Goal: Task Accomplishment & Management: Manage account settings

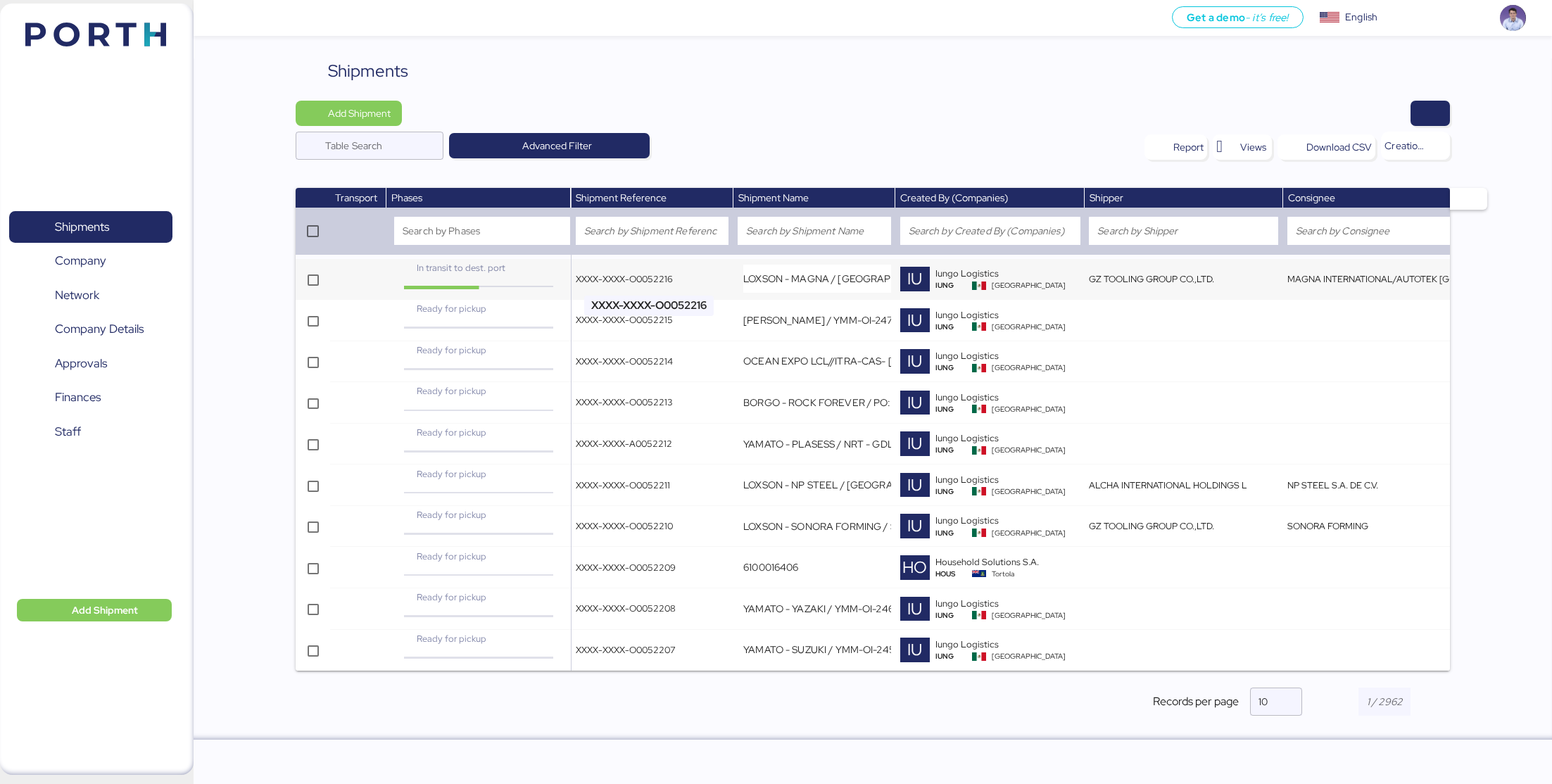
click at [622, 280] on span "XXXX-XXXX-O0052216" at bounding box center [624, 279] width 97 height 12
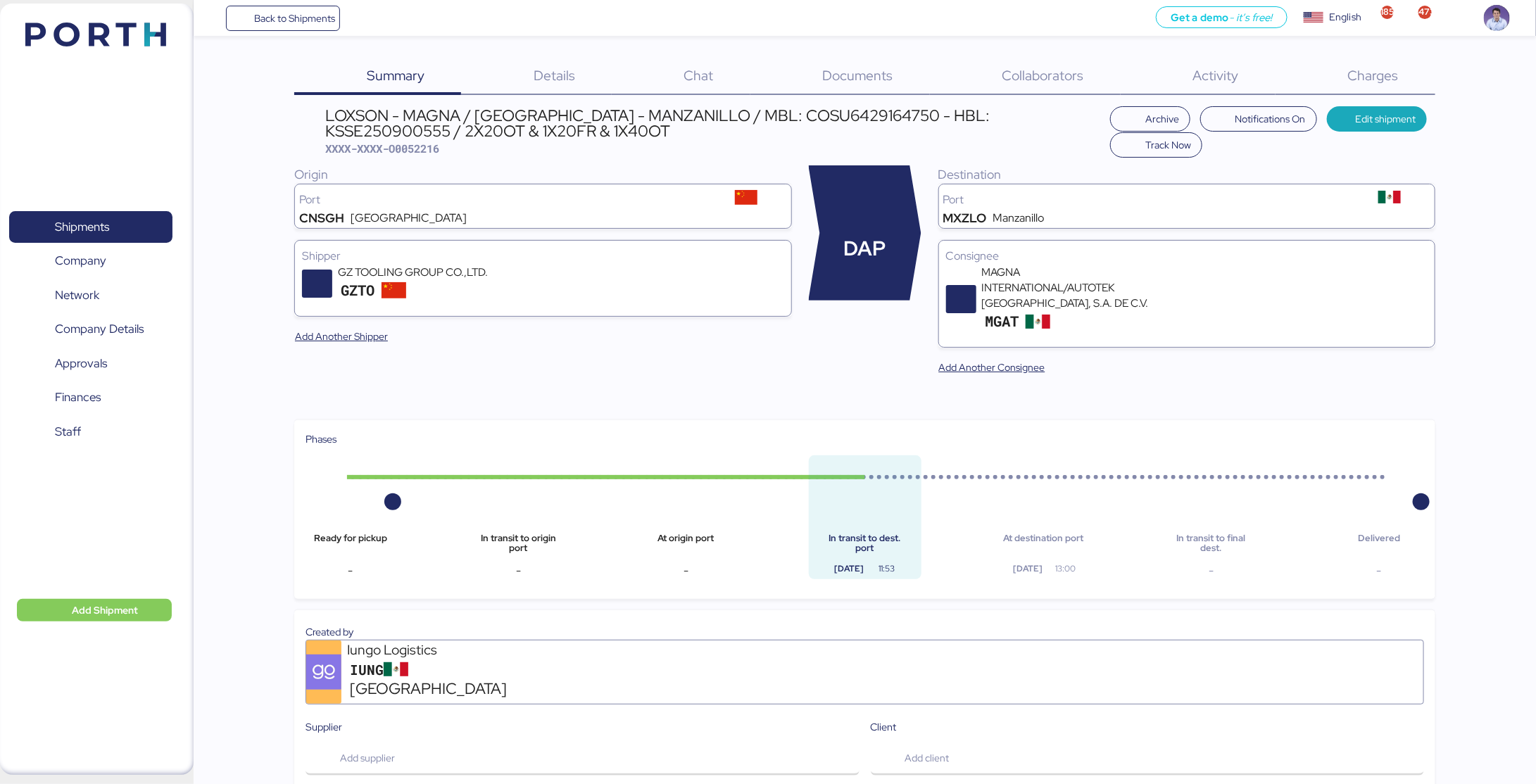
click at [1044, 80] on span "Collaborators" at bounding box center [1043, 75] width 82 height 19
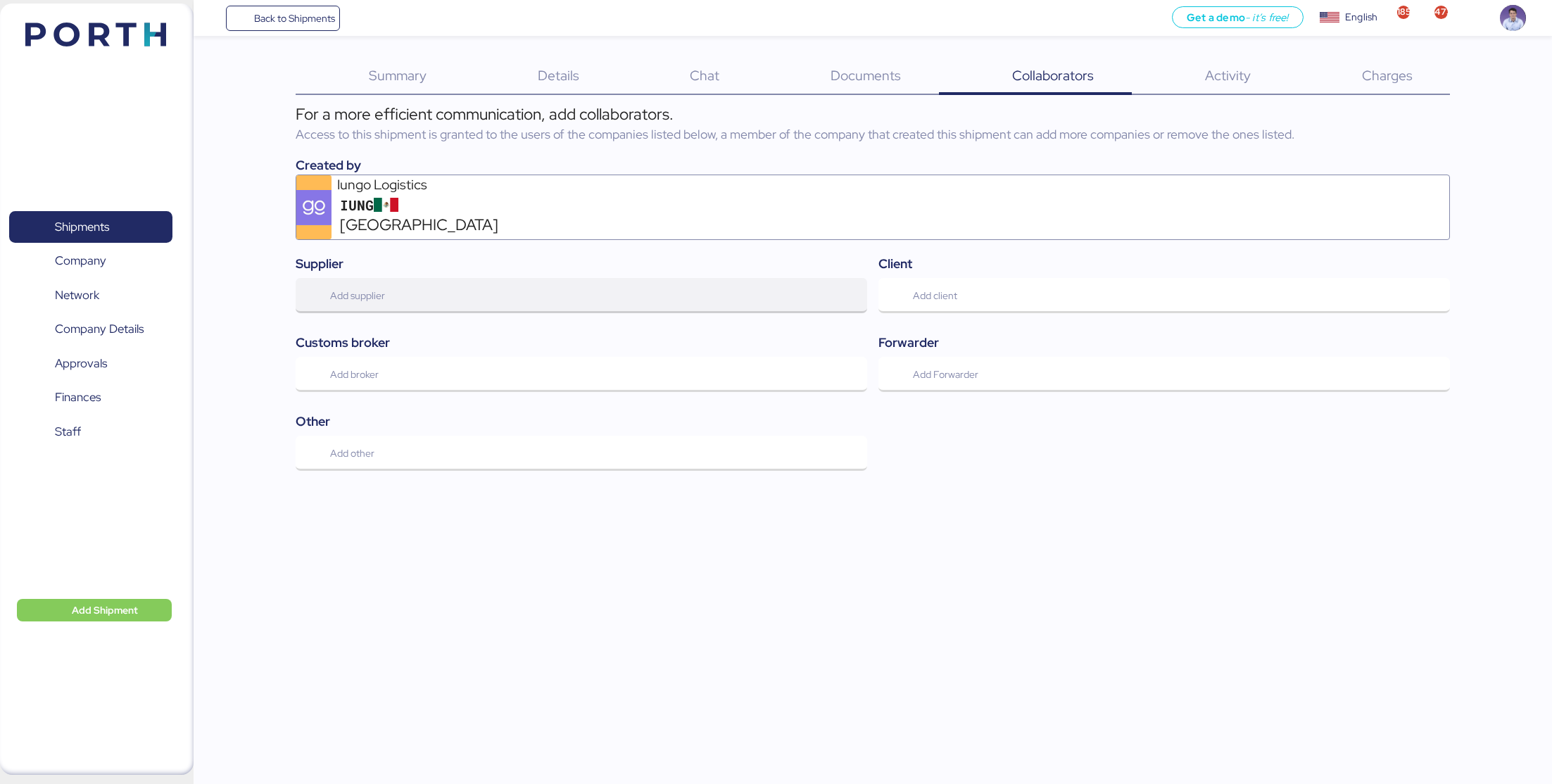
click at [447, 280] on span "Add supplier" at bounding box center [581, 295] width 549 height 30
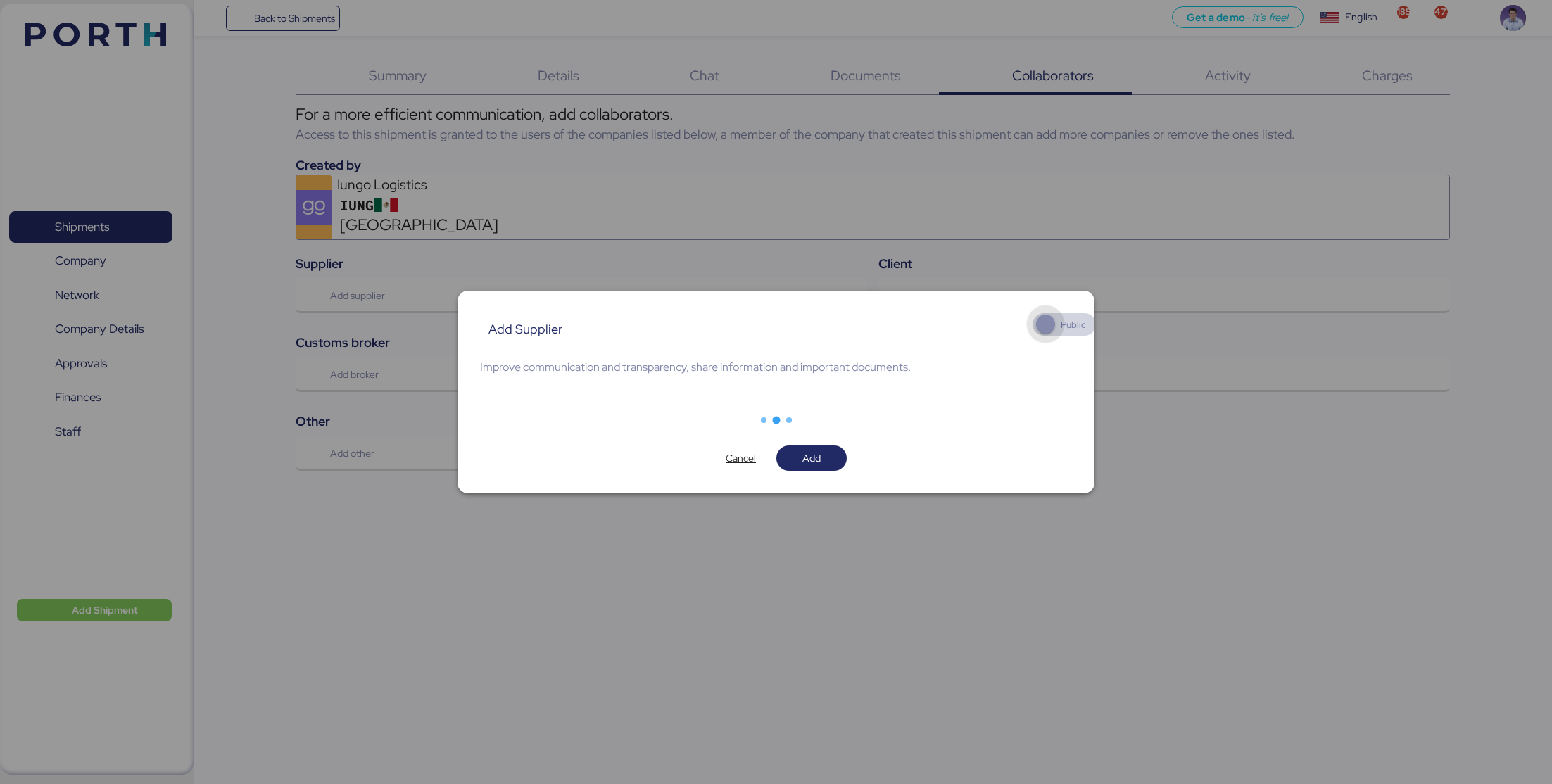
click at [1066, 319] on div at bounding box center [1065, 325] width 63 height 23
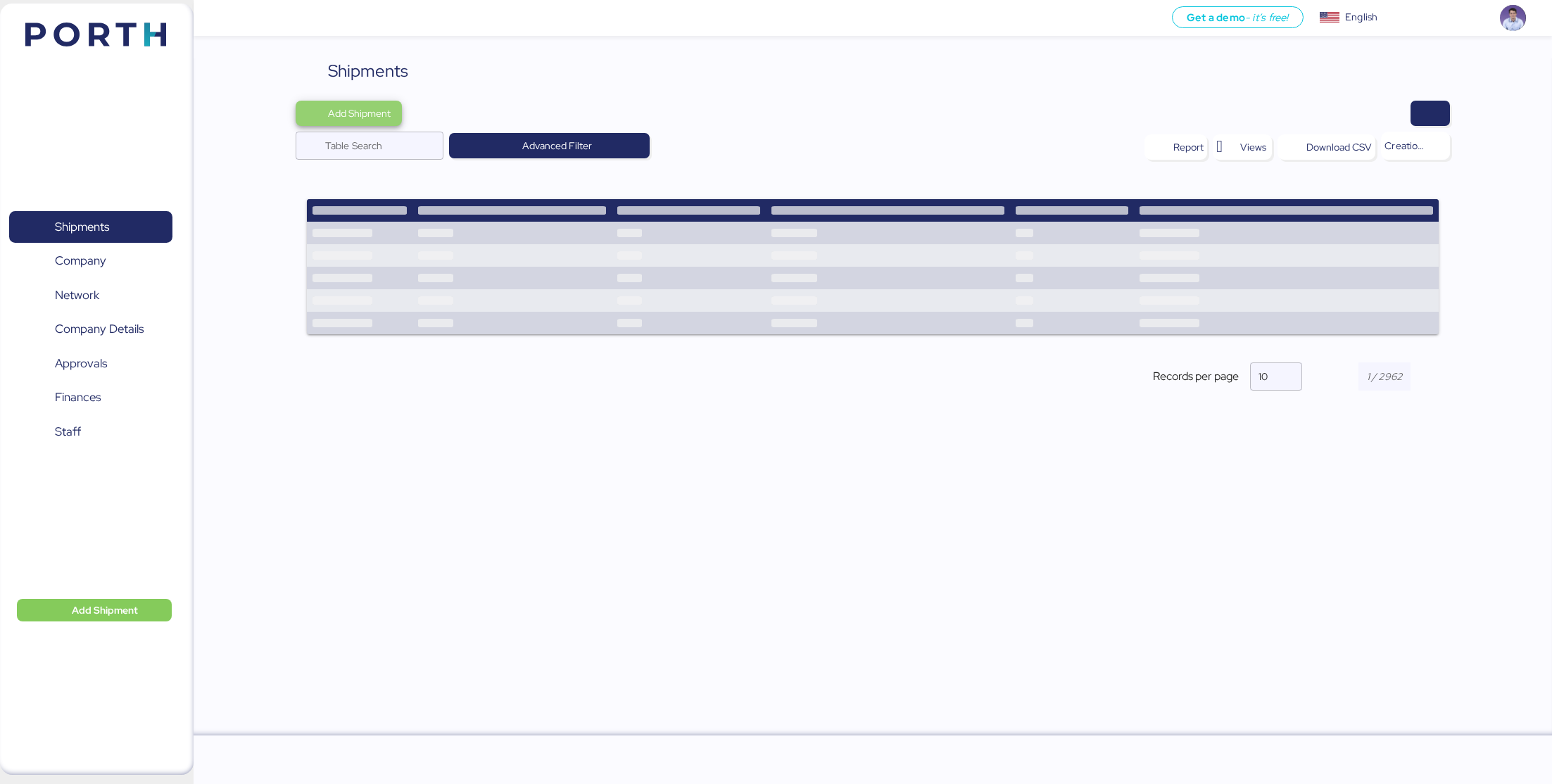
click at [379, 124] on span "Add Shipment" at bounding box center [349, 113] width 107 height 25
click at [385, 137] on div "Add Shipment Manually" at bounding box center [362, 138] width 109 height 19
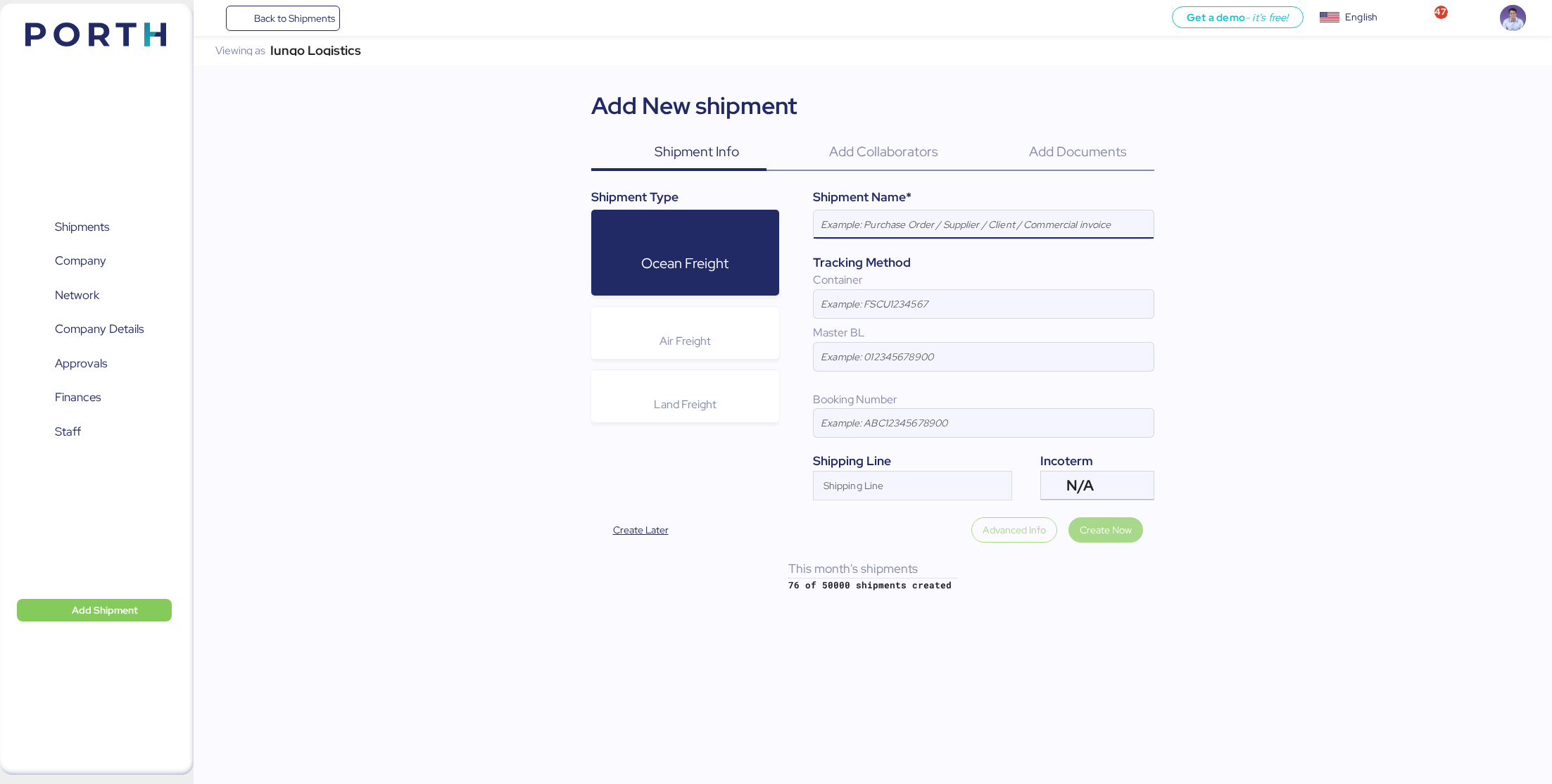
click at [978, 221] on input at bounding box center [984, 224] width 340 height 28
click at [1011, 224] on input "PRO SALON - COSMEPRINT // 1 X 20 // REF:" at bounding box center [984, 224] width 340 height 28
drag, startPoint x: 1011, startPoint y: 224, endPoint x: 1040, endPoint y: 228, distance: 29.3
click at [1040, 228] on input "PRO SALON - COSMEPRINT // 1 X 20 // REF:" at bounding box center [984, 224] width 340 height 28
paste input "PORTH-174767"
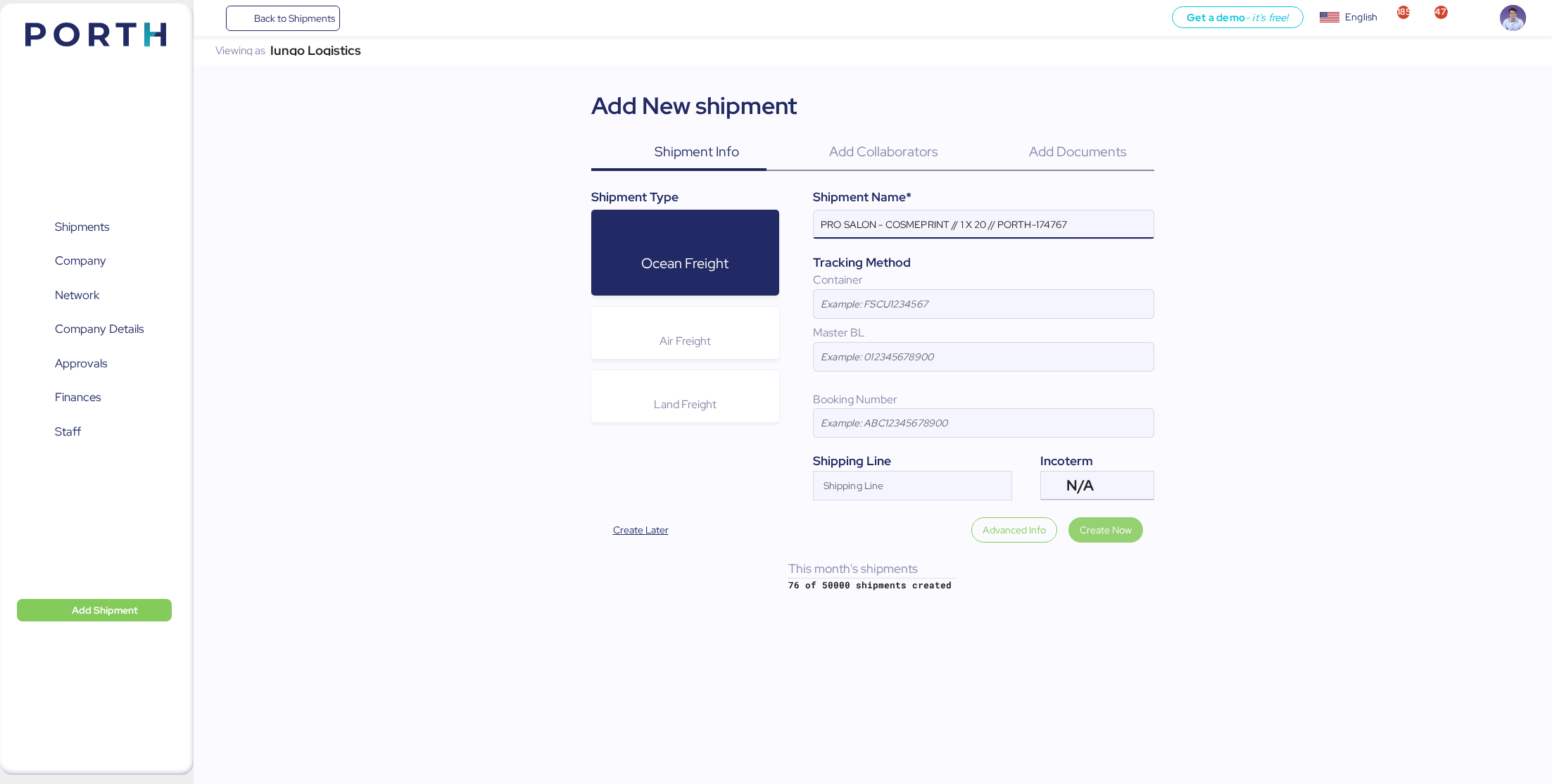
type input "PRO SALON - COSMEPRINT // 1 X 20 // PORTH-174767"
click at [1102, 533] on span "Create Now" at bounding box center [1106, 529] width 52 height 17
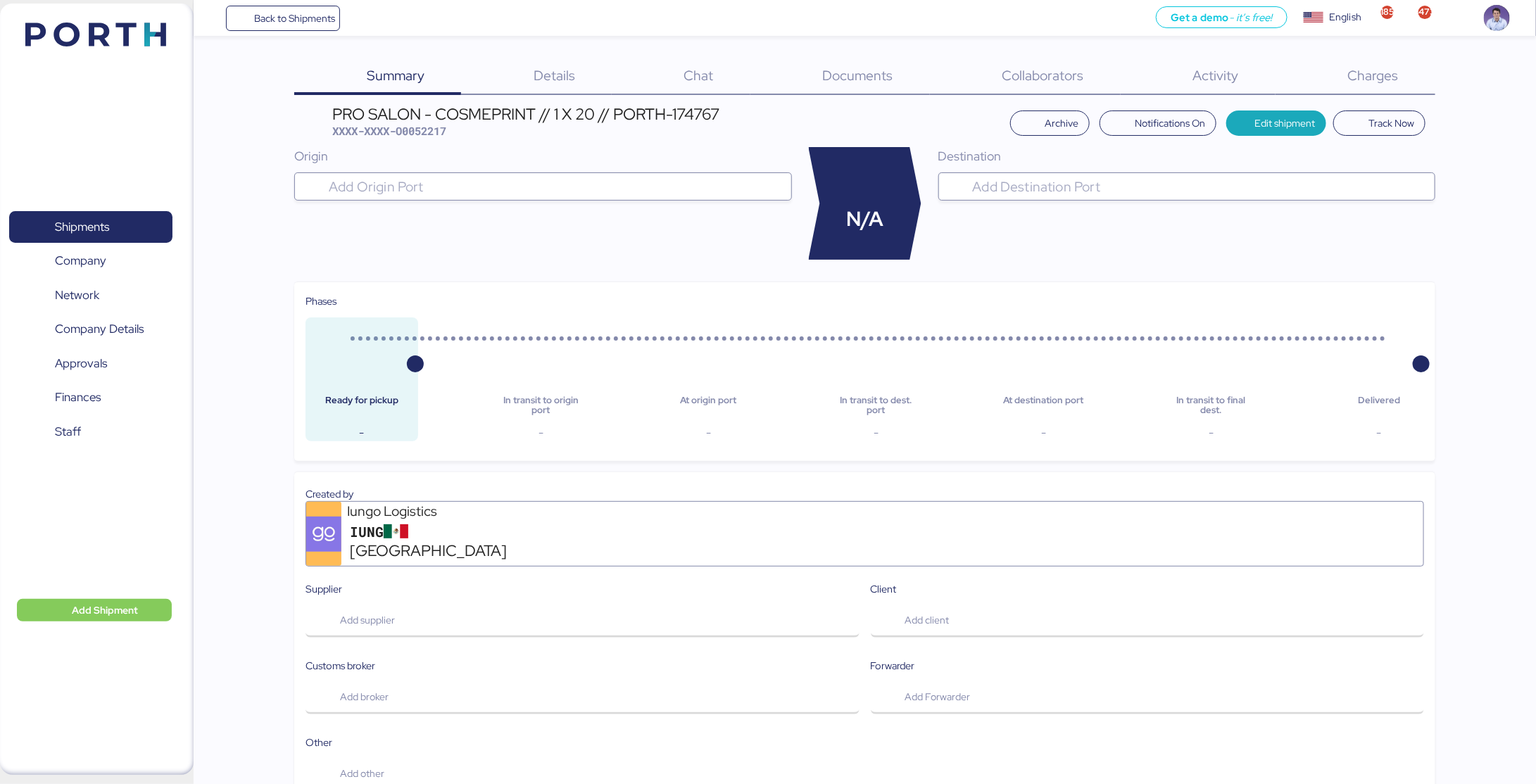
click at [439, 133] on span "XXXX-XXXX-O0052217" at bounding box center [389, 130] width 114 height 14
click at [871, 71] on span "Documents" at bounding box center [858, 75] width 70 height 19
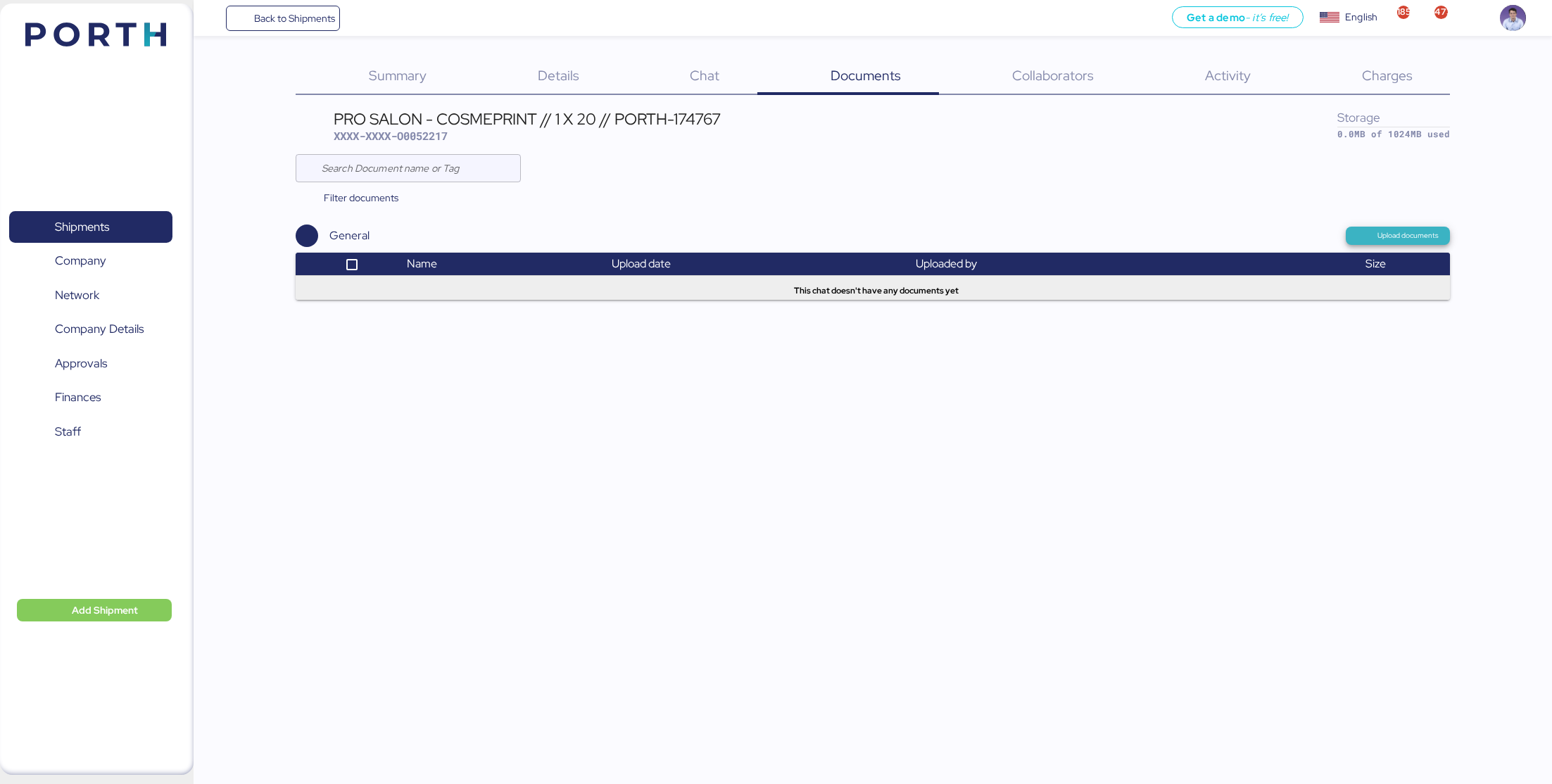
click at [1403, 237] on span "Upload documents" at bounding box center [1408, 236] width 61 height 13
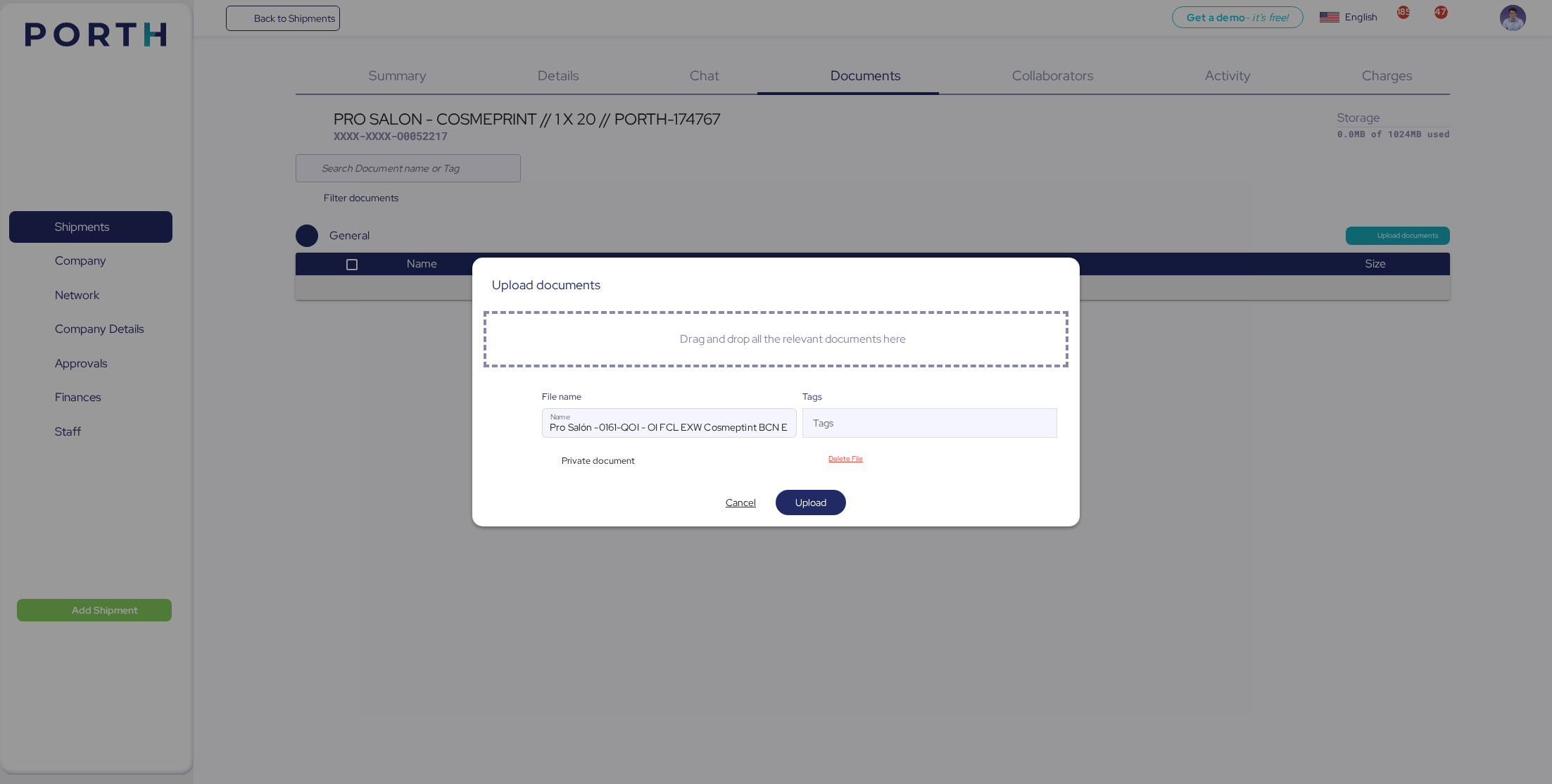
click at [894, 396] on div "Tags" at bounding box center [930, 396] width 255 height 14
click at [827, 503] on span "Upload" at bounding box center [811, 503] width 48 height 19
